Goal: Entertainment & Leisure: Consume media (video, audio)

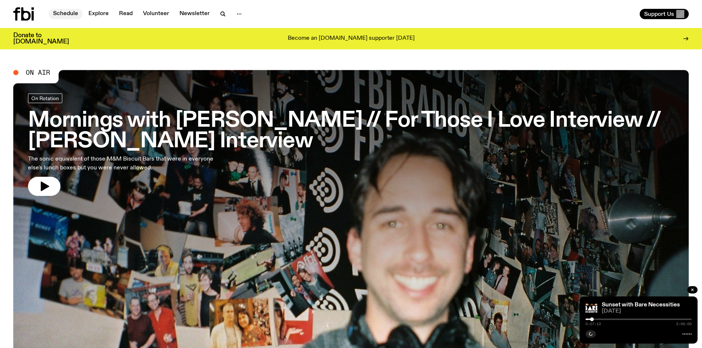
click at [68, 14] on link "Schedule" at bounding box center [66, 14] width 34 height 10
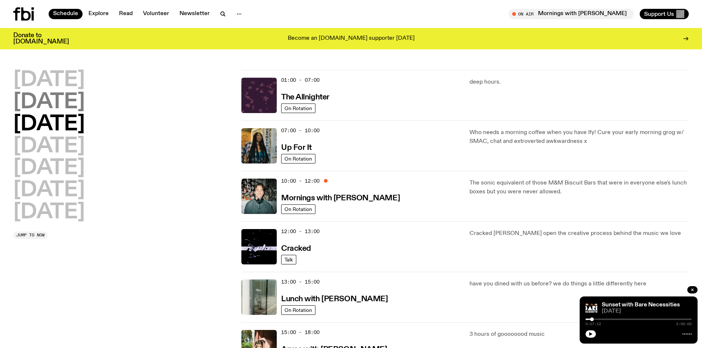
click at [37, 102] on h2 "[DATE]" at bounding box center [49, 102] width 72 height 21
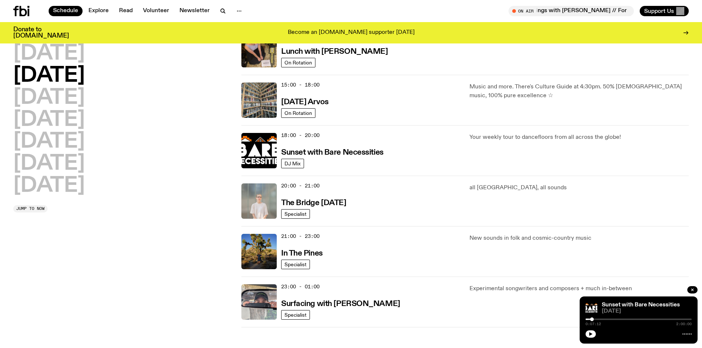
scroll to position [205, 0]
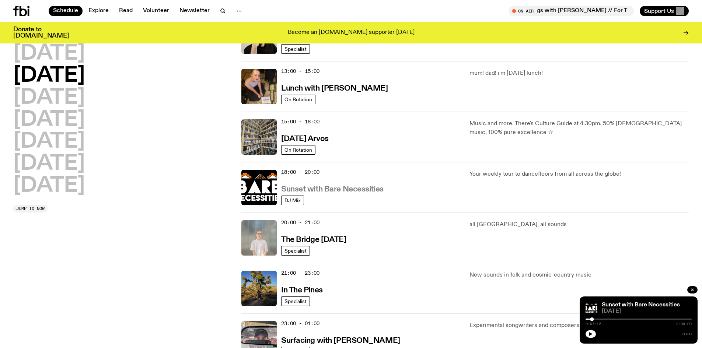
click at [333, 190] on h3 "Sunset with Bare Necessities" at bounding box center [332, 190] width 102 height 8
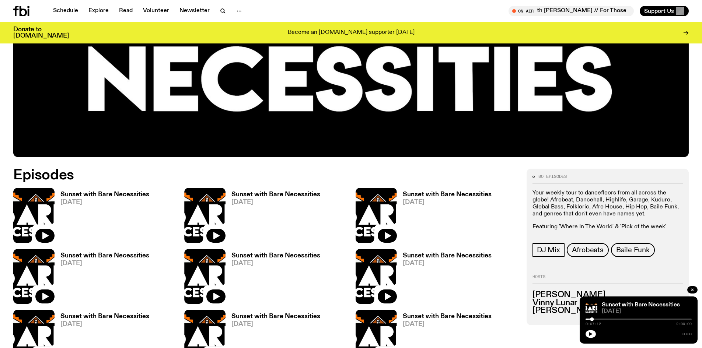
scroll to position [364, 0]
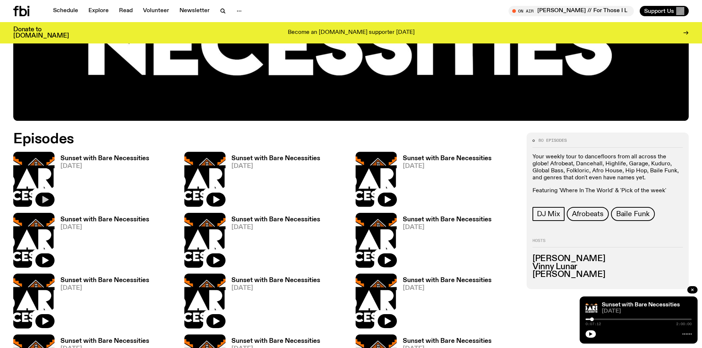
click at [42, 201] on icon "button" at bounding box center [45, 199] width 9 height 9
click at [592, 337] on button "button" at bounding box center [591, 334] width 10 height 7
click at [588, 336] on button "button" at bounding box center [591, 334] width 10 height 7
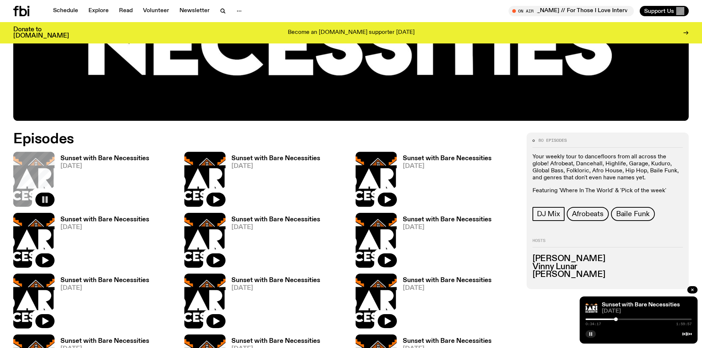
click at [587, 333] on button "button" at bounding box center [591, 334] width 10 height 7
click at [589, 334] on icon "button" at bounding box center [591, 334] width 4 height 4
